Goal: Communication & Community: Share content

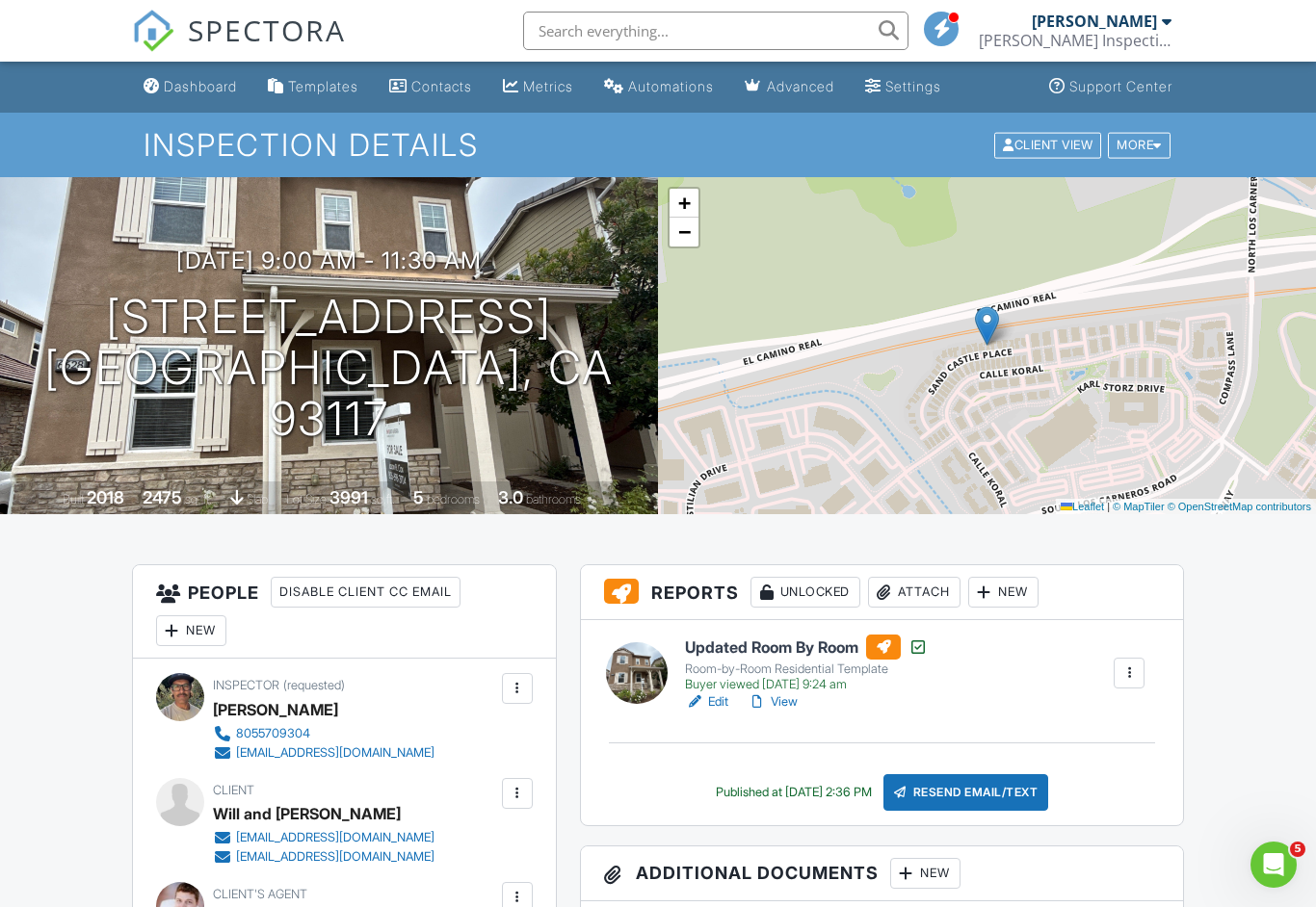
click at [779, 698] on link "View" at bounding box center [771, 702] width 50 height 19
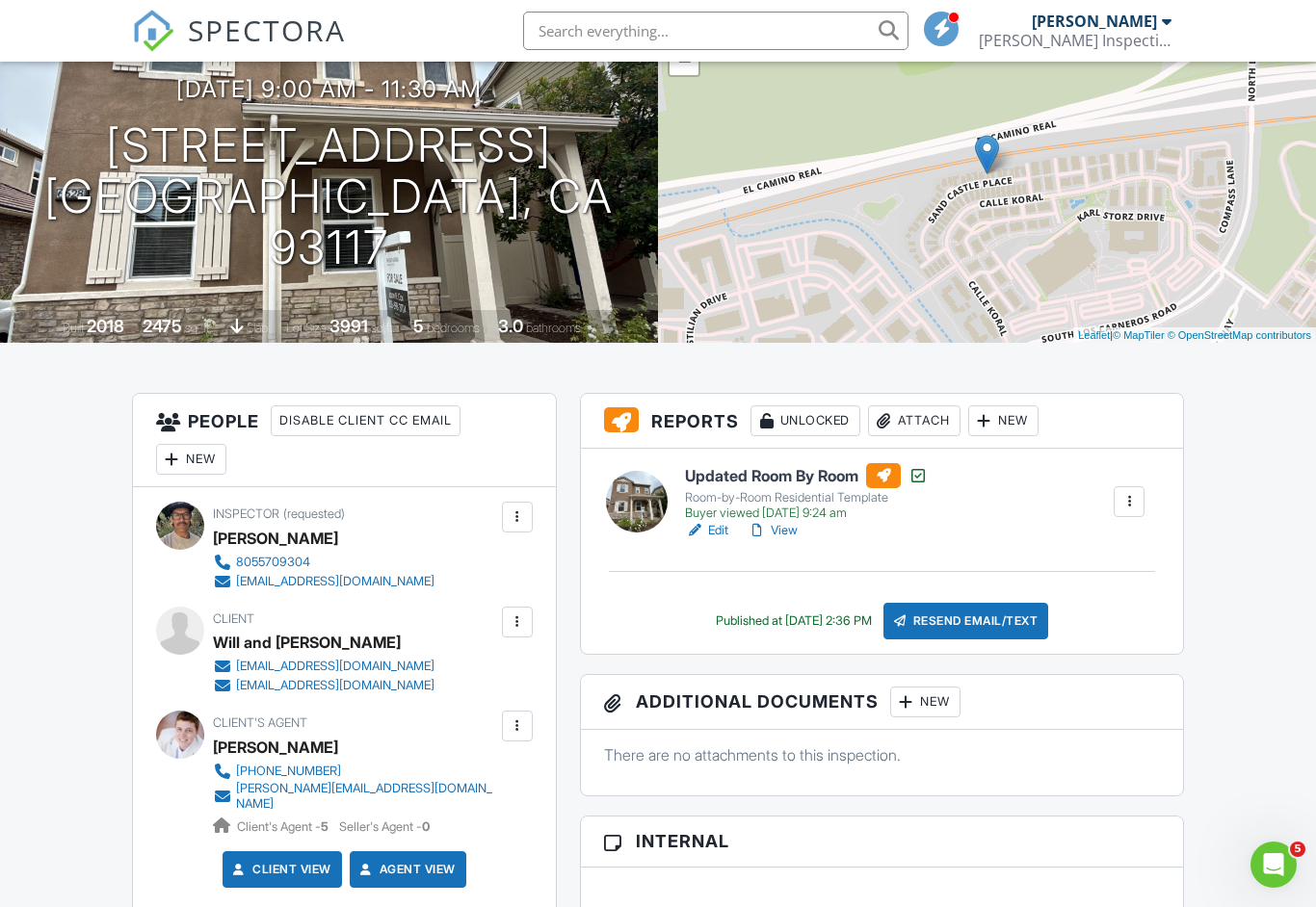
click at [1004, 616] on div "Resend Email/Text" at bounding box center [966, 621] width 165 height 37
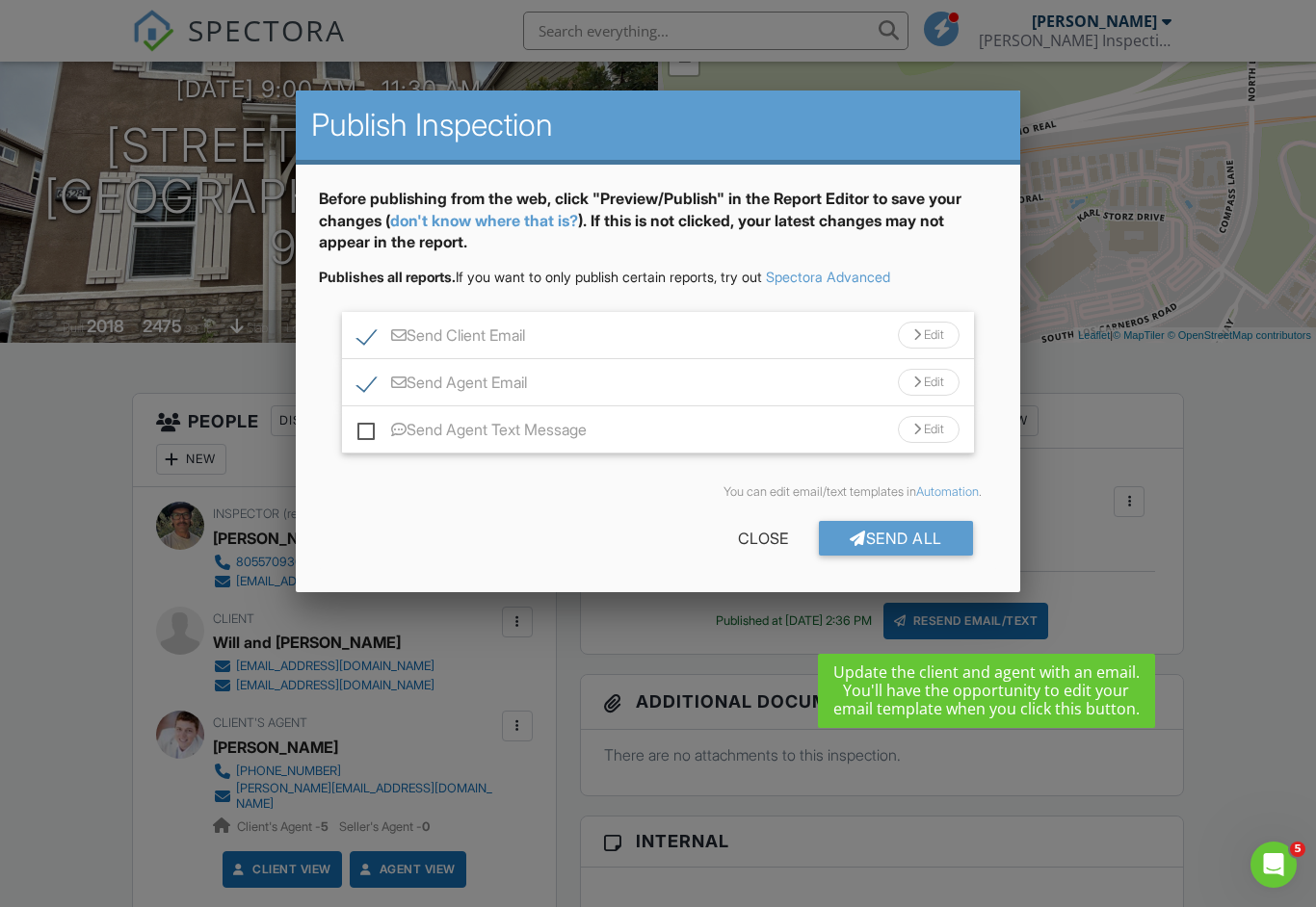
click at [351, 440] on div "Send Agent Text Message Edit" at bounding box center [658, 430] width 631 height 48
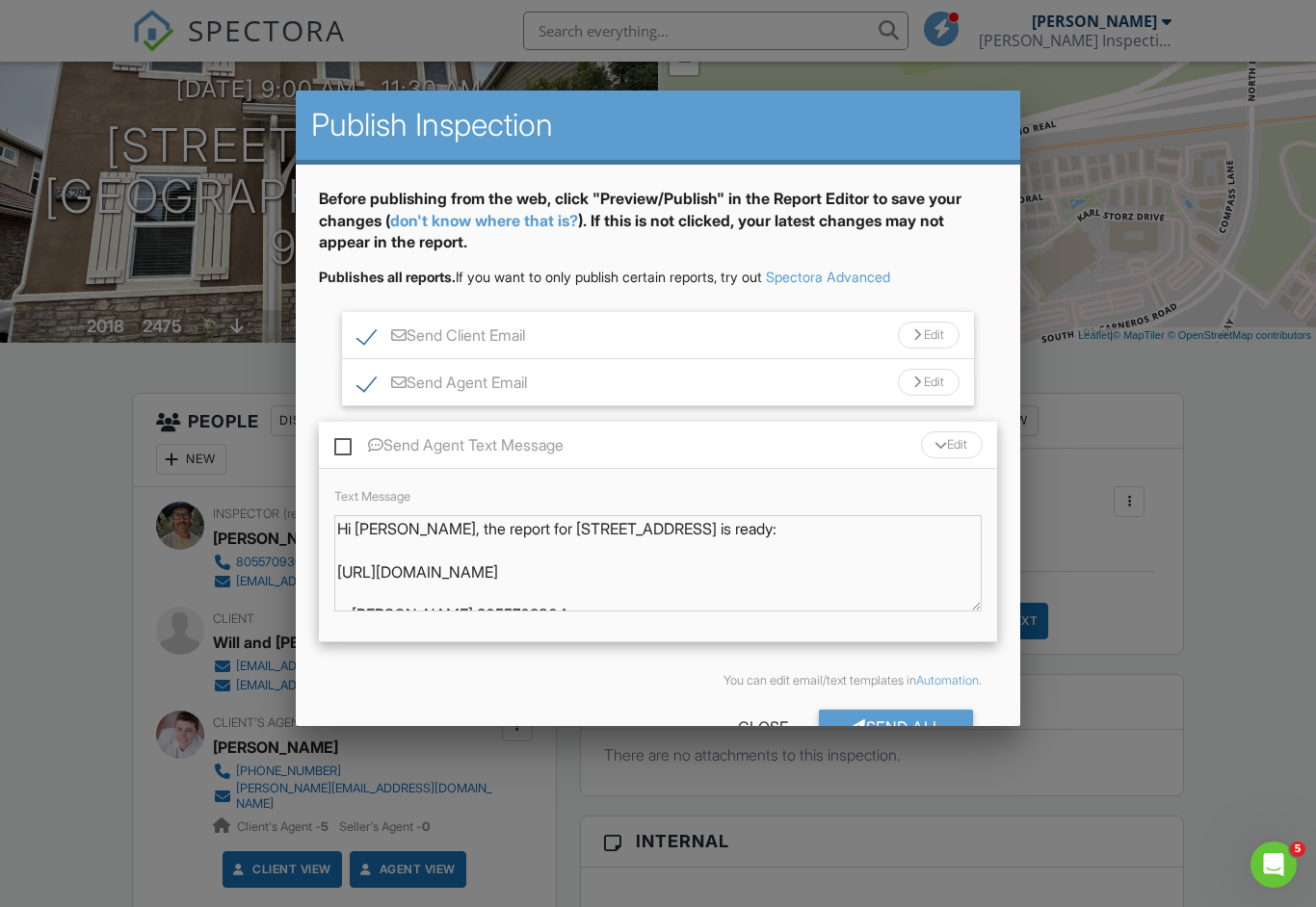
click at [351, 440] on label "Send Agent Text Message" at bounding box center [449, 448] width 230 height 24
click at [346, 440] on input "Send Agent Text Message" at bounding box center [340, 436] width 13 height 13
checkbox input "true"
click at [507, 515] on div "Text Message Hi Justin, the report for 6628 Sand Castle Pl C7 is ready: https:/…" at bounding box center [658, 555] width 677 height 174
click at [961, 436] on div "Edit" at bounding box center [951, 445] width 61 height 27
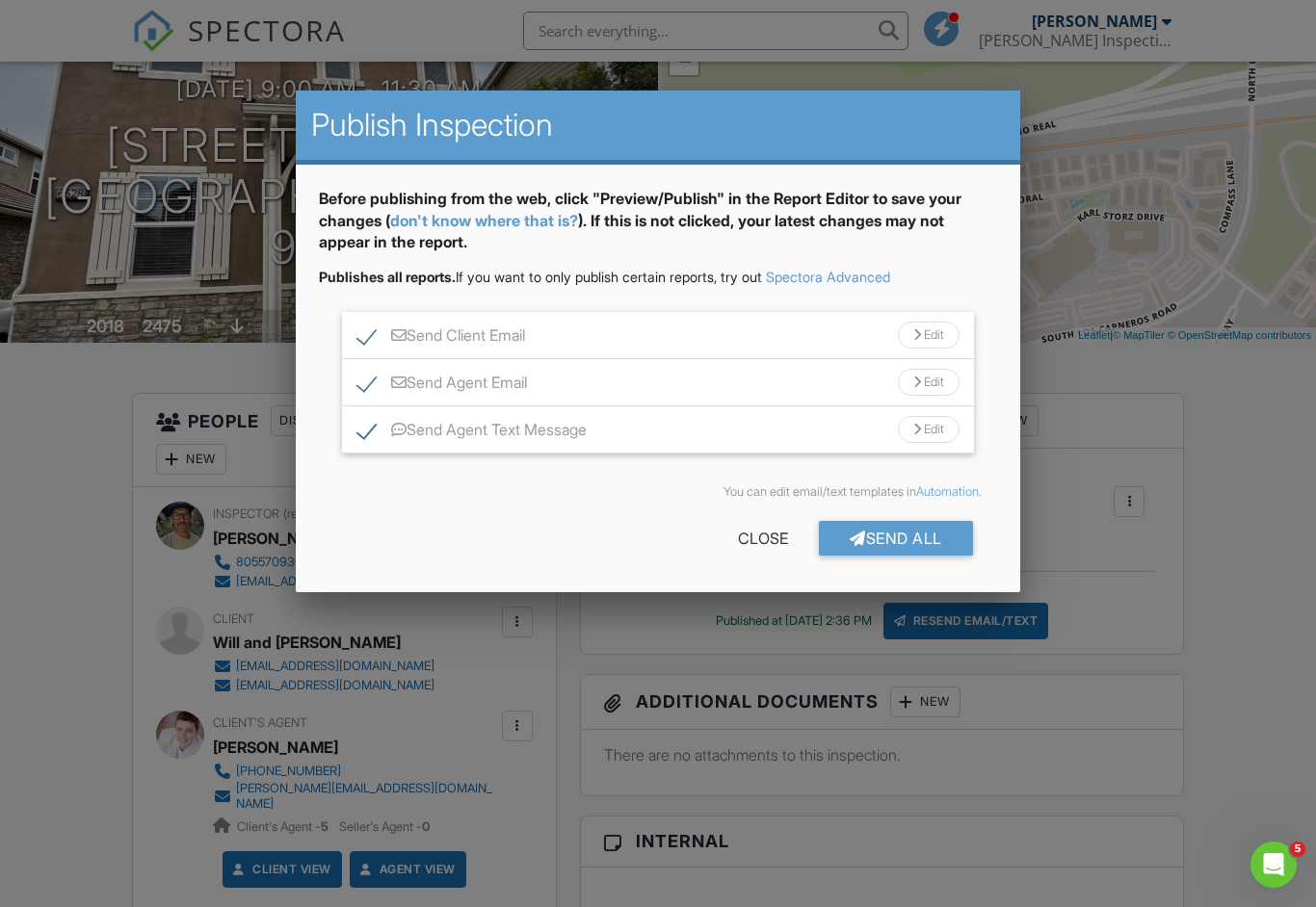
click at [933, 429] on div "Edit" at bounding box center [928, 430] width 61 height 27
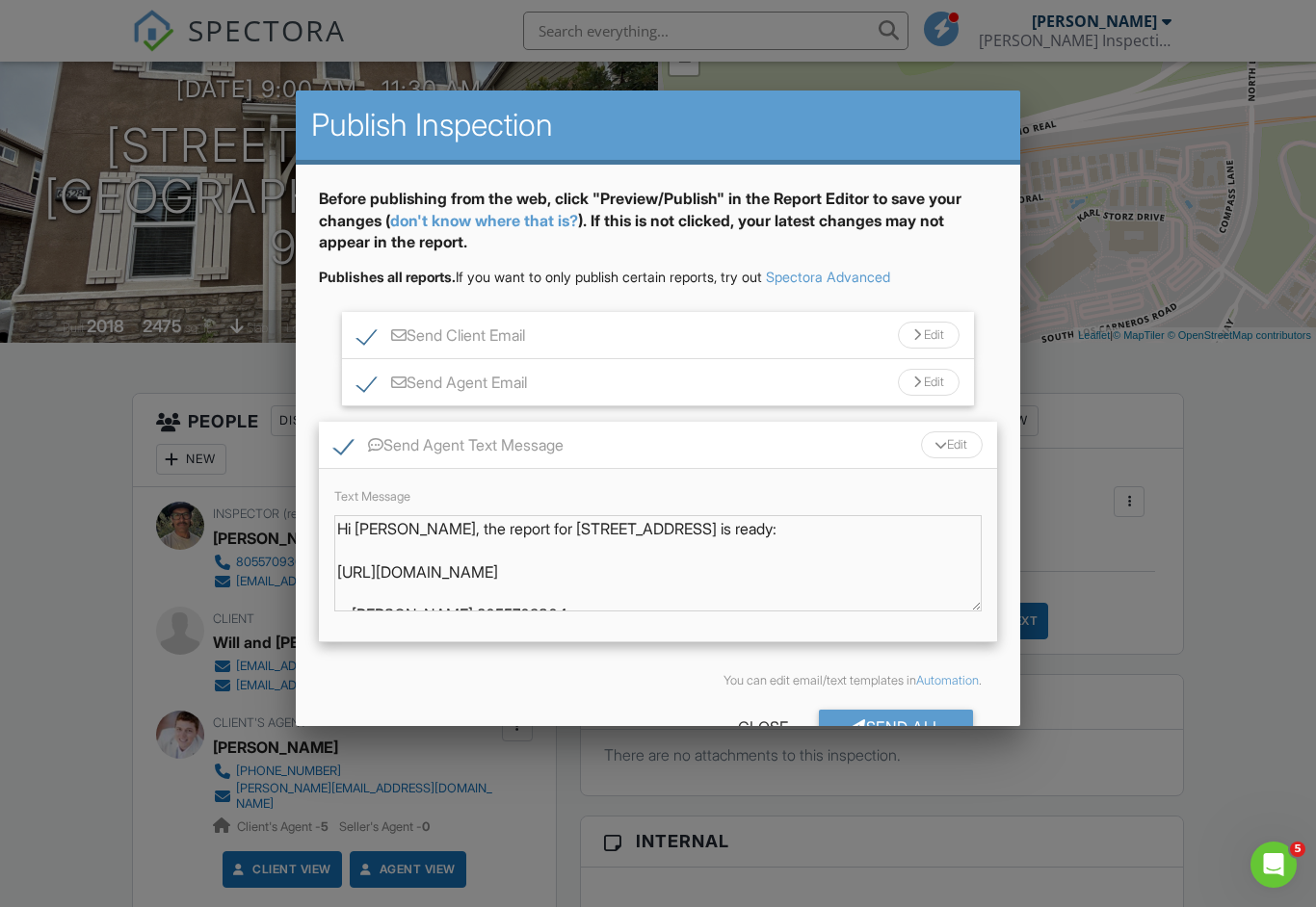
click at [894, 721] on div "Send All" at bounding box center [896, 727] width 154 height 35
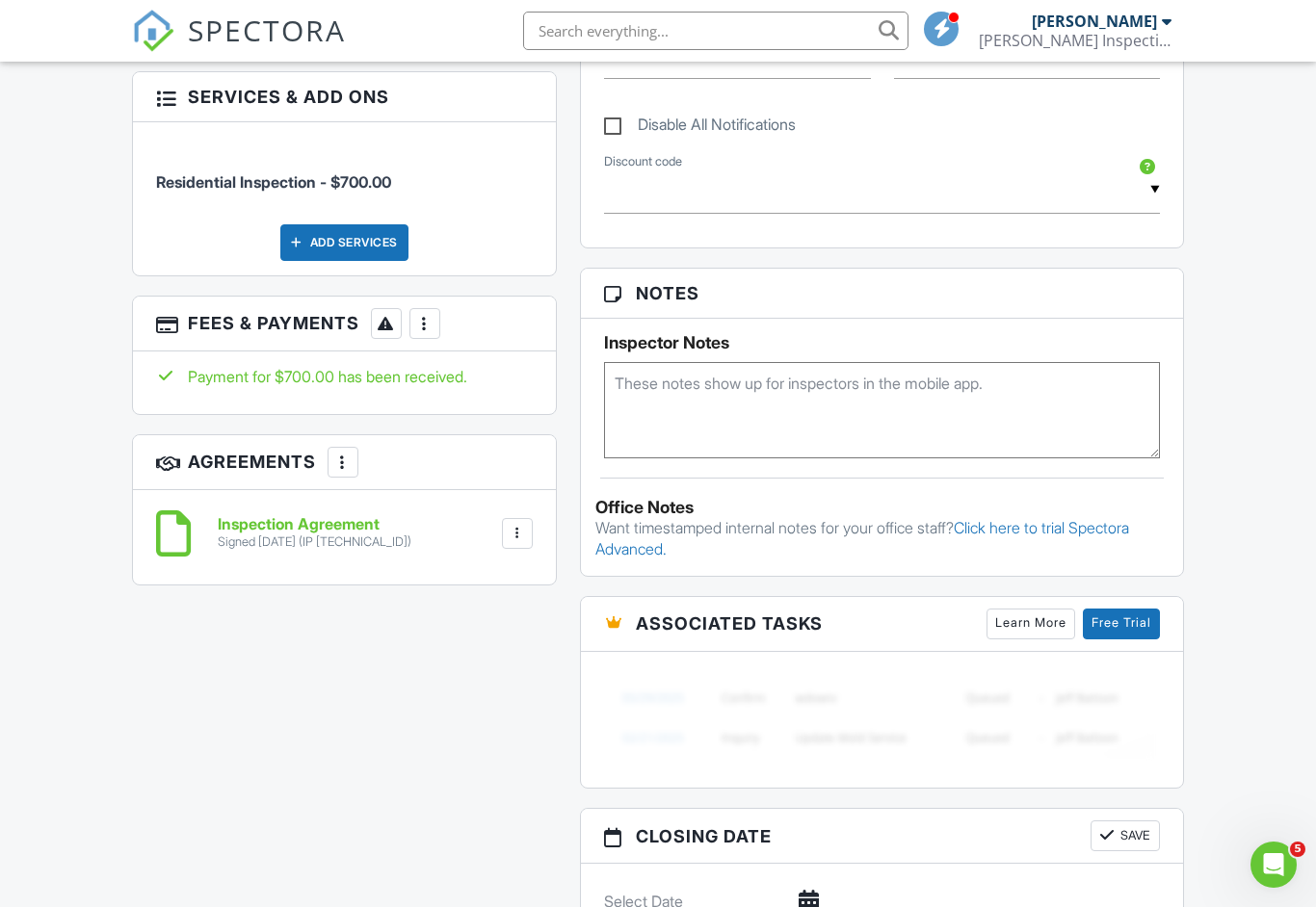
scroll to position [997, 0]
